Goal: Task Accomplishment & Management: Complete application form

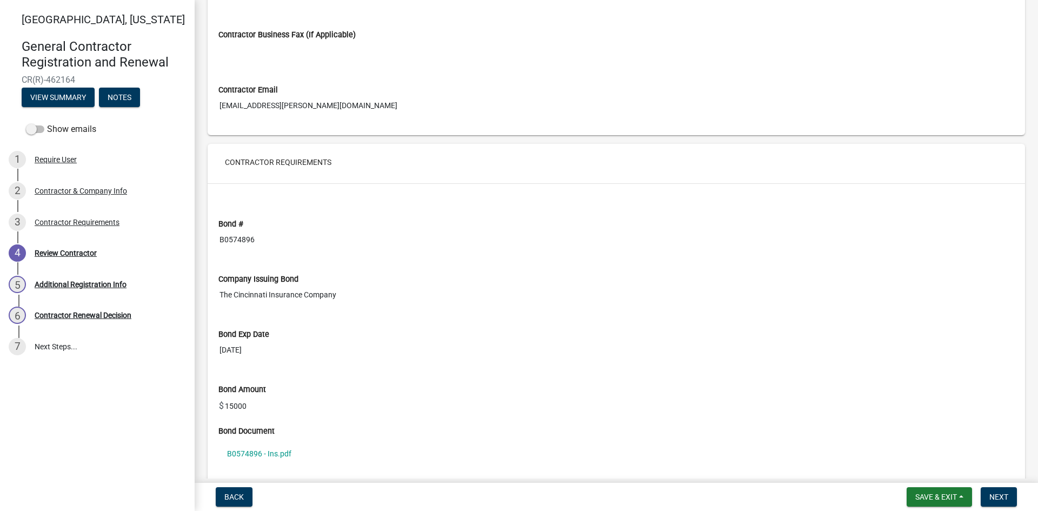
scroll to position [702, 0]
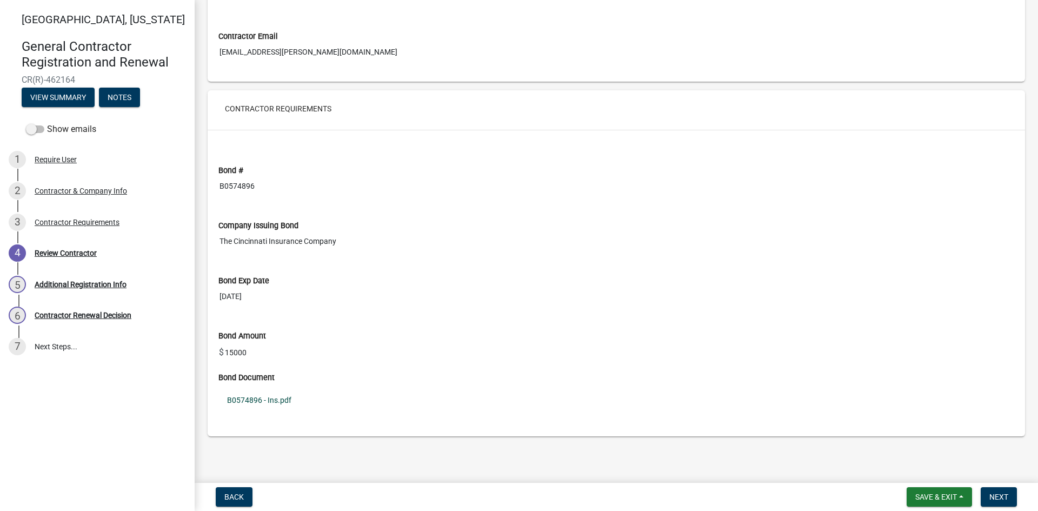
click at [280, 402] on link "B0574896 - Ins.pdf" at bounding box center [616, 400] width 796 height 25
click at [995, 495] on span "Next" at bounding box center [998, 496] width 19 height 9
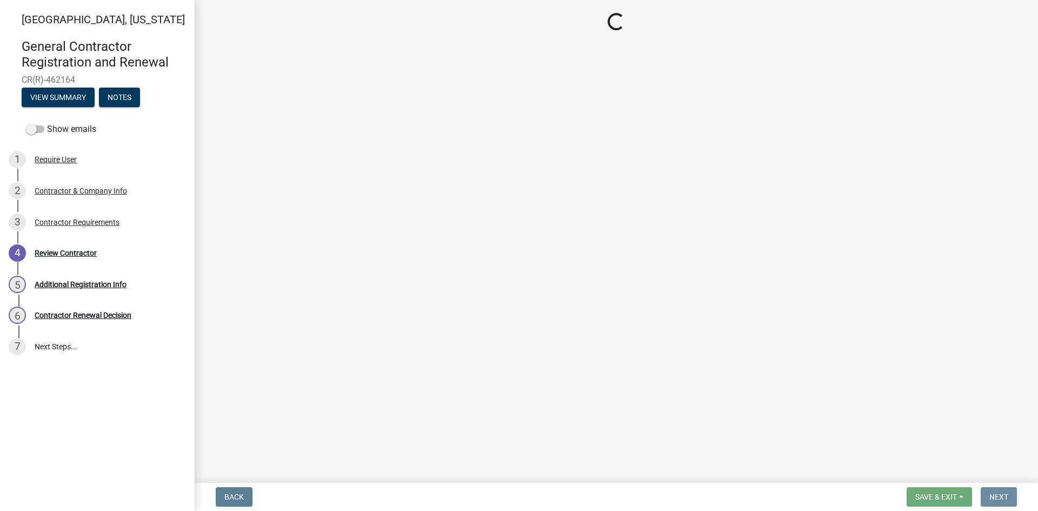
scroll to position [0, 0]
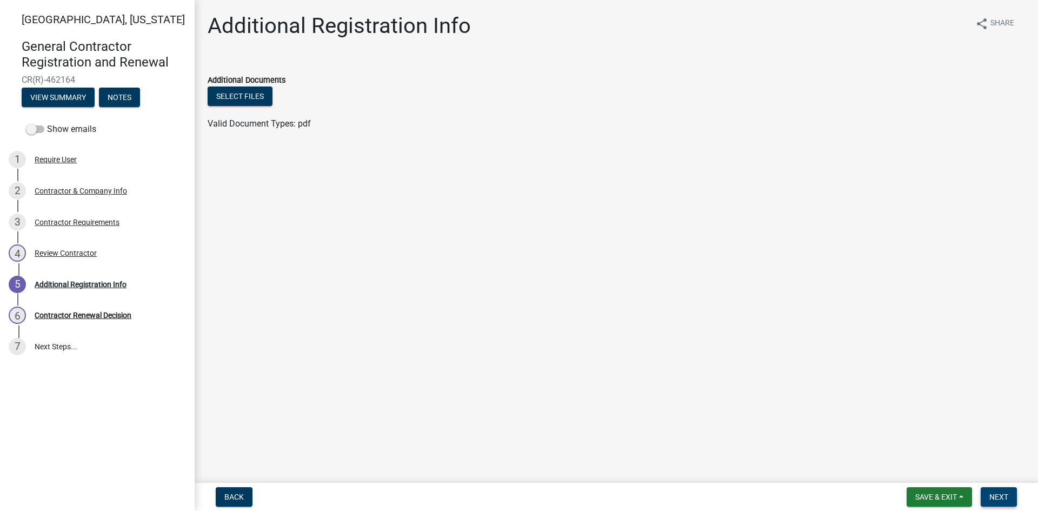
click at [995, 495] on span "Next" at bounding box center [998, 496] width 19 height 9
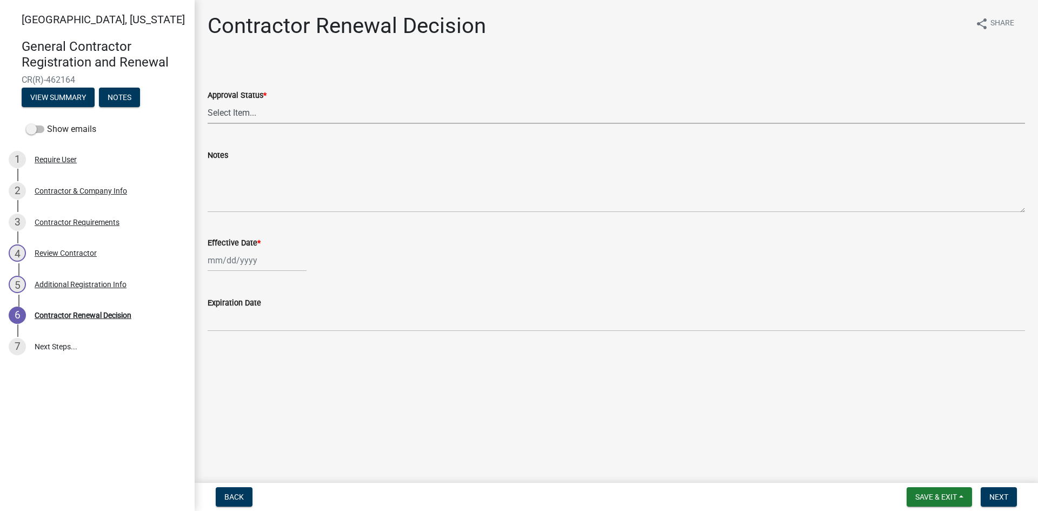
drag, startPoint x: 228, startPoint y: 110, endPoint x: 229, endPoint y: 116, distance: 6.0
click at [228, 110] on select "Select Item... Approved Denied" at bounding box center [616, 113] width 817 height 22
click at [208, 102] on select "Select Item... Approved Denied" at bounding box center [616, 113] width 817 height 22
select select "30db8998-795d-4bbe-8e49-f1ade8865815"
click at [219, 262] on div at bounding box center [257, 260] width 99 height 22
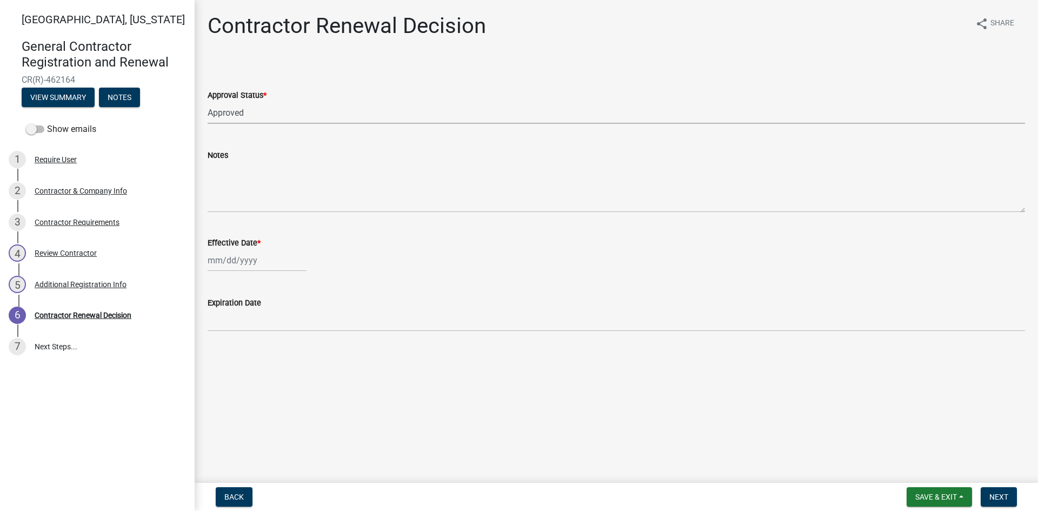
select select "8"
select select "2025"
click at [235, 402] on div "2" at bounding box center [235, 404] width 17 height 17
type input "[DATE]"
click at [1009, 498] on button "Next" at bounding box center [999, 496] width 36 height 19
